Goal: Complete application form

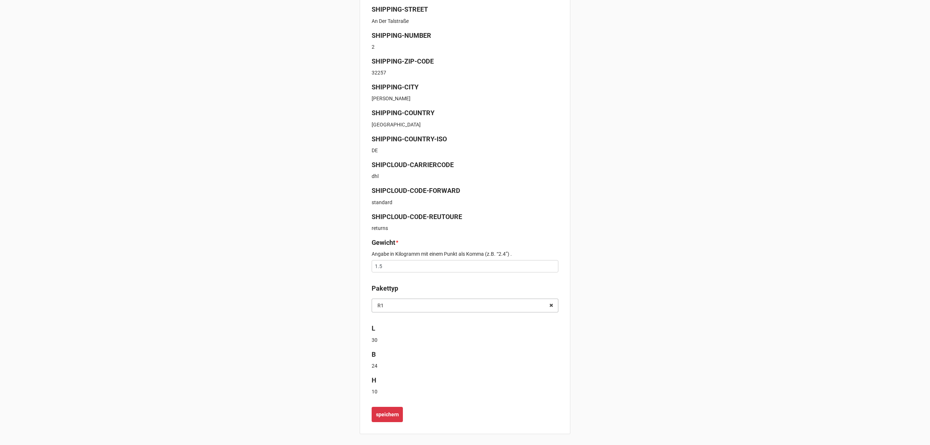
scroll to position [177, 0]
click at [386, 414] on b "speichern" at bounding box center [387, 414] width 23 height 8
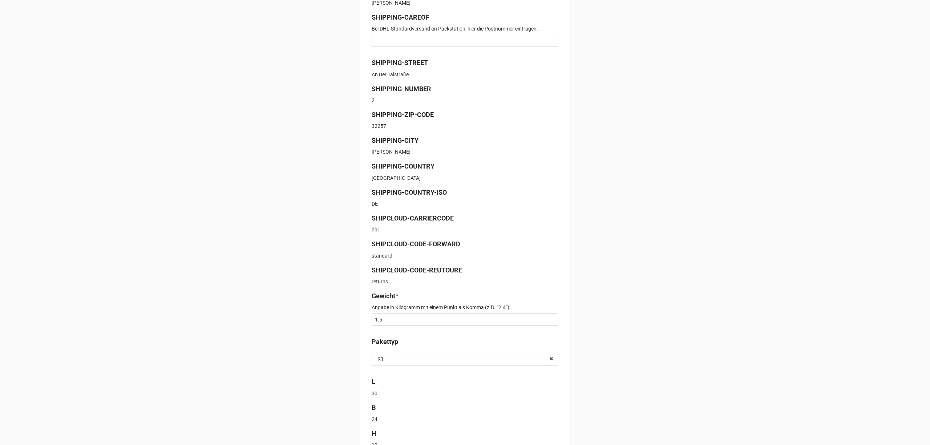
scroll to position [177, 0]
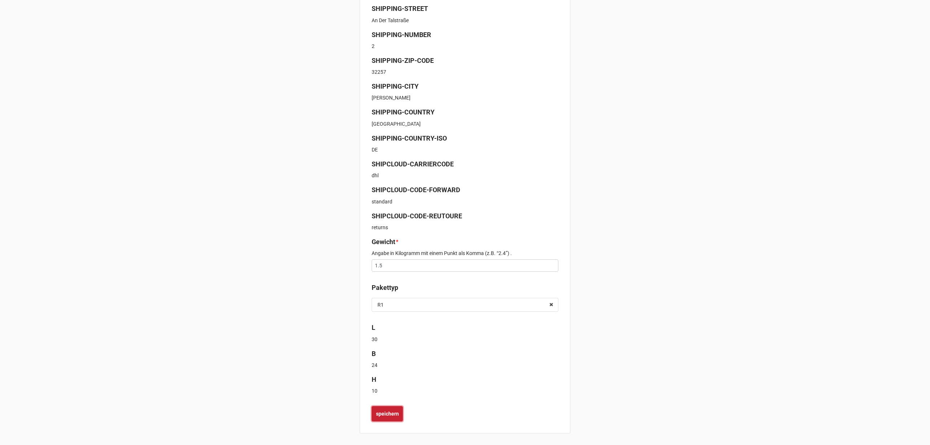
click at [395, 411] on b "speichern" at bounding box center [387, 414] width 23 height 8
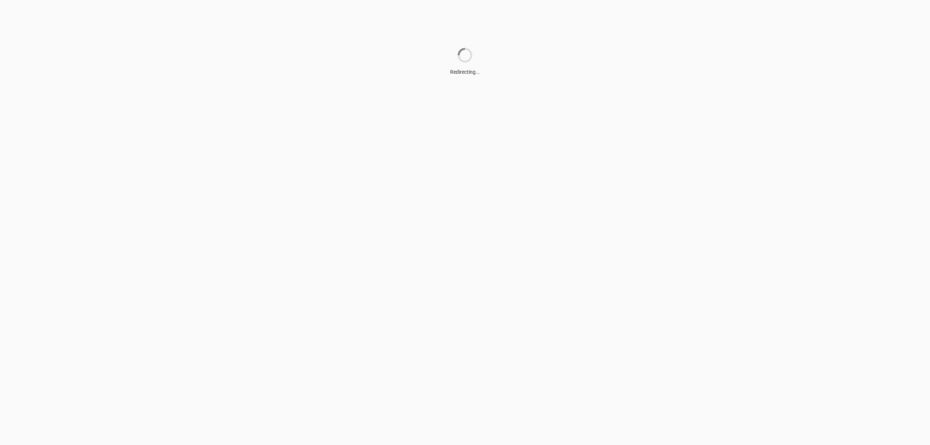
scroll to position [0, 0]
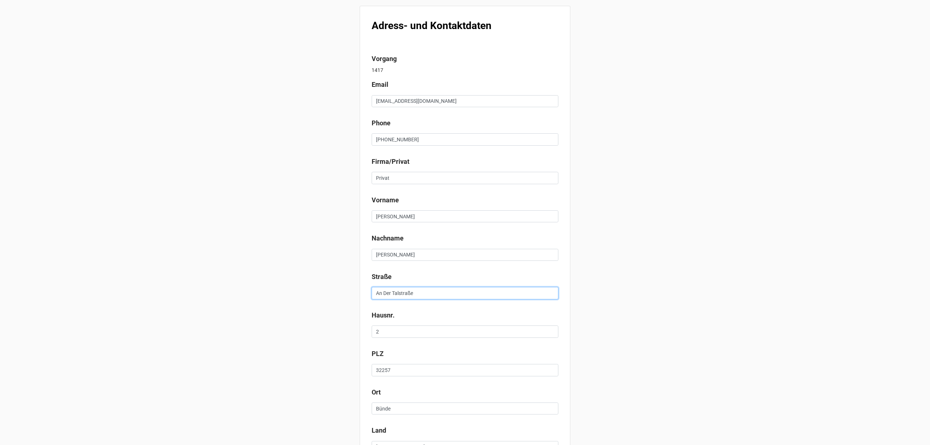
click at [386, 294] on input "An Der Talstraße" at bounding box center [465, 293] width 187 height 12
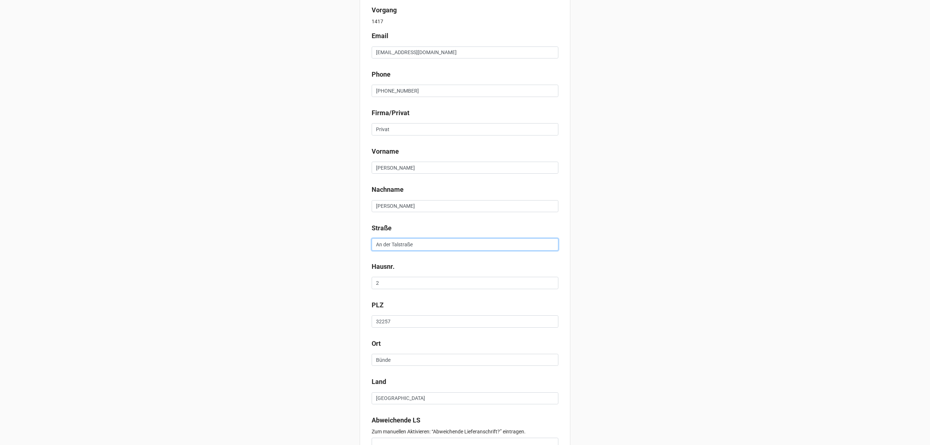
scroll to position [109, 0]
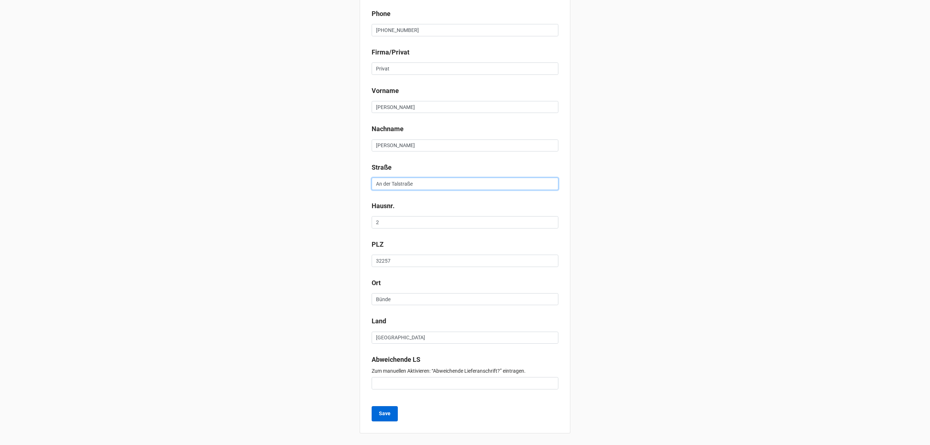
type input "An der Talstraße"
click at [388, 410] on b "Save" at bounding box center [385, 414] width 12 height 8
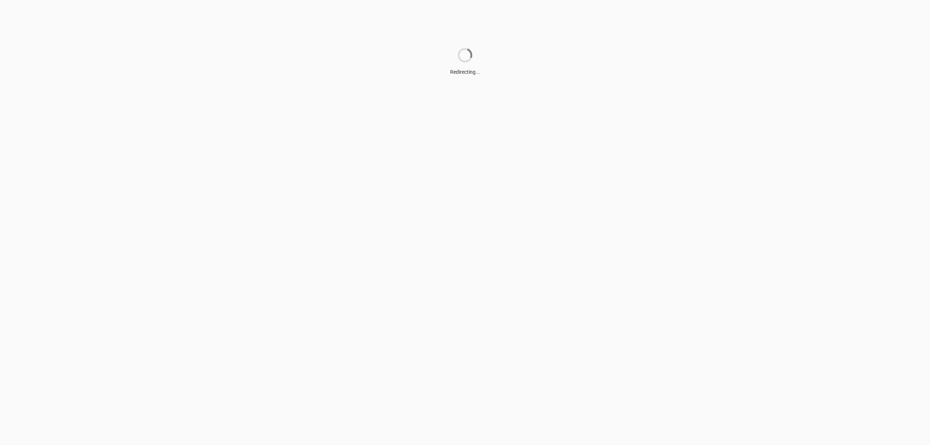
scroll to position [0, 0]
